Goal: Task Accomplishment & Management: Manage account settings

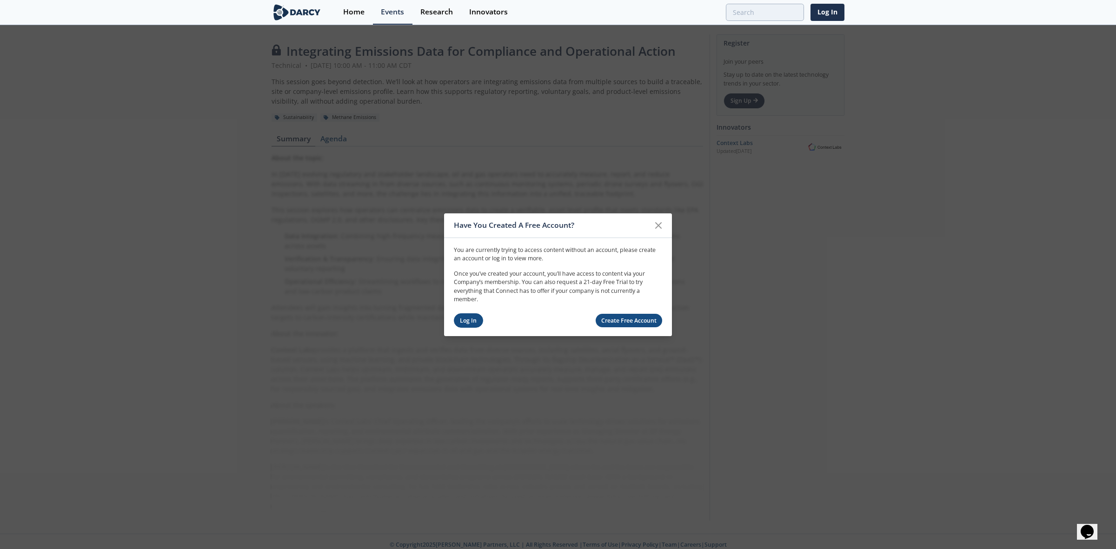
click at [466, 317] on link "Log In" at bounding box center [468, 320] width 29 height 14
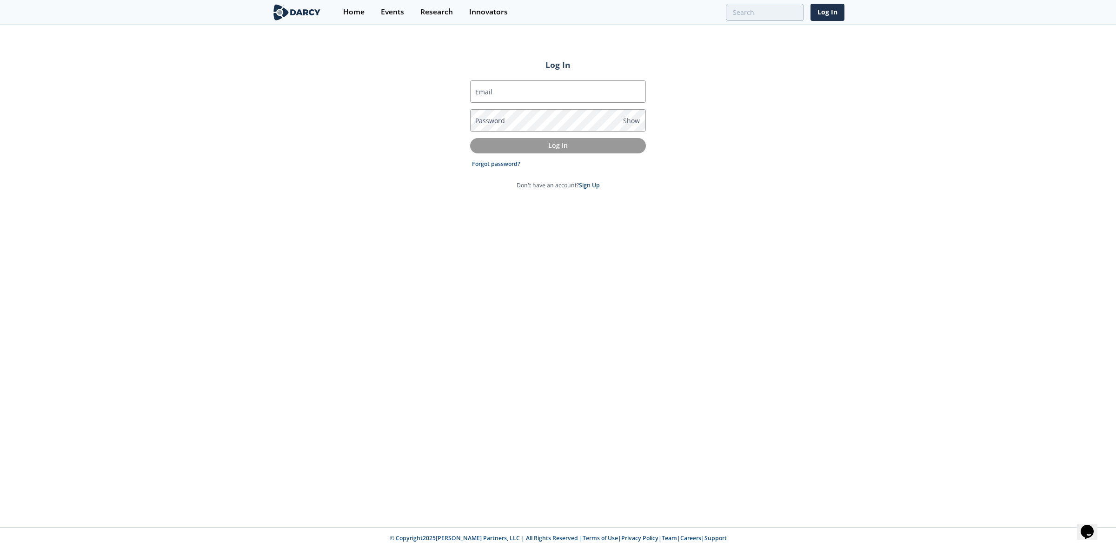
click at [486, 91] on label "Email" at bounding box center [483, 92] width 17 height 10
click at [486, 91] on input "Email" at bounding box center [558, 91] width 176 height 22
click at [489, 91] on label "Email" at bounding box center [483, 92] width 17 height 10
click at [489, 91] on input "Email" at bounding box center [558, 91] width 176 height 22
type input "[PERSON_NAME][EMAIL_ADDRESS][PERSON_NAME][DOMAIN_NAME]"
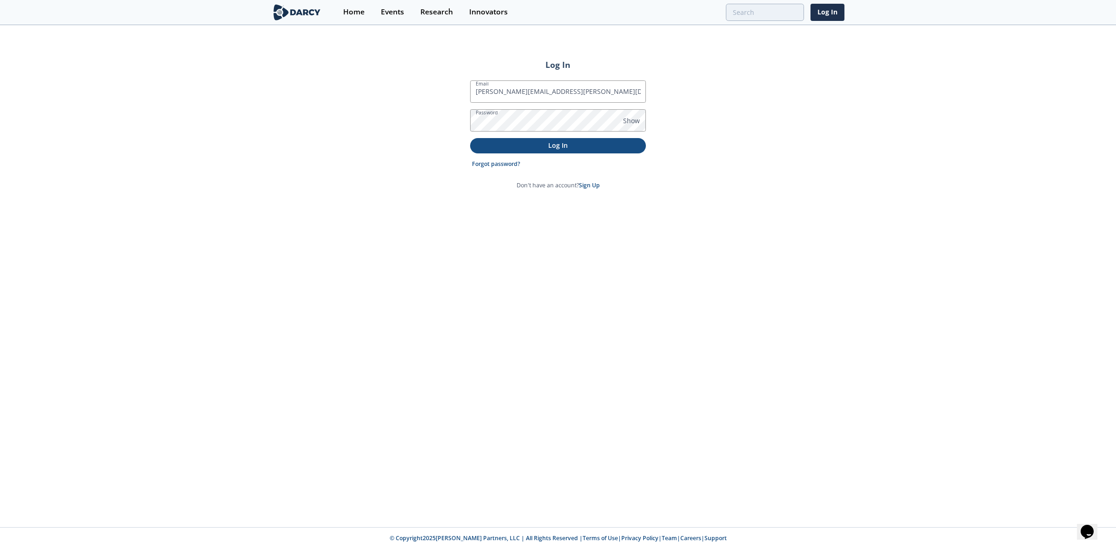
click at [564, 149] on p "Log In" at bounding box center [558, 145] width 163 height 10
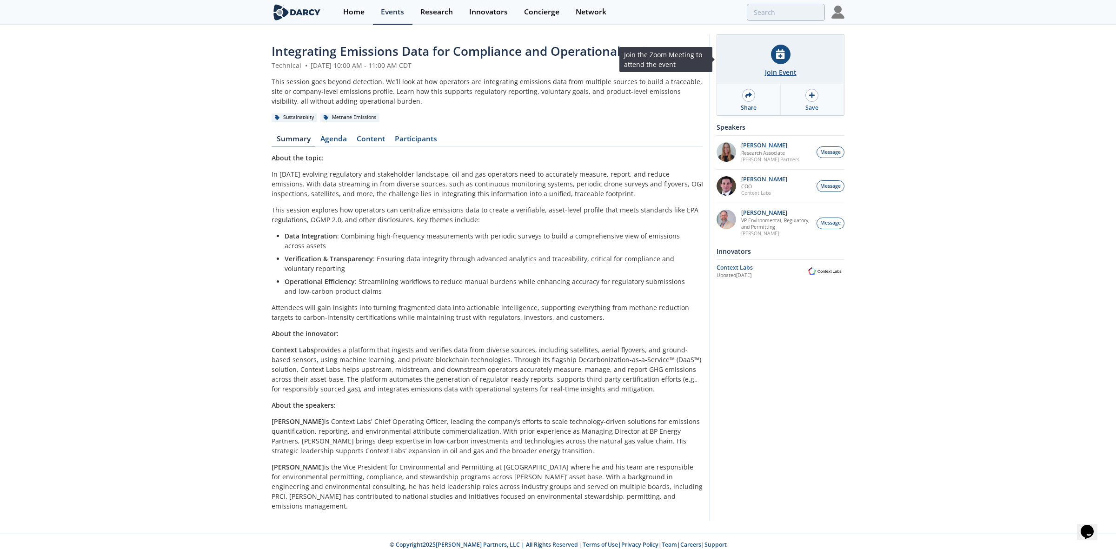
click at [780, 56] on icon at bounding box center [780, 54] width 8 height 10
